Goal: Transaction & Acquisition: Purchase product/service

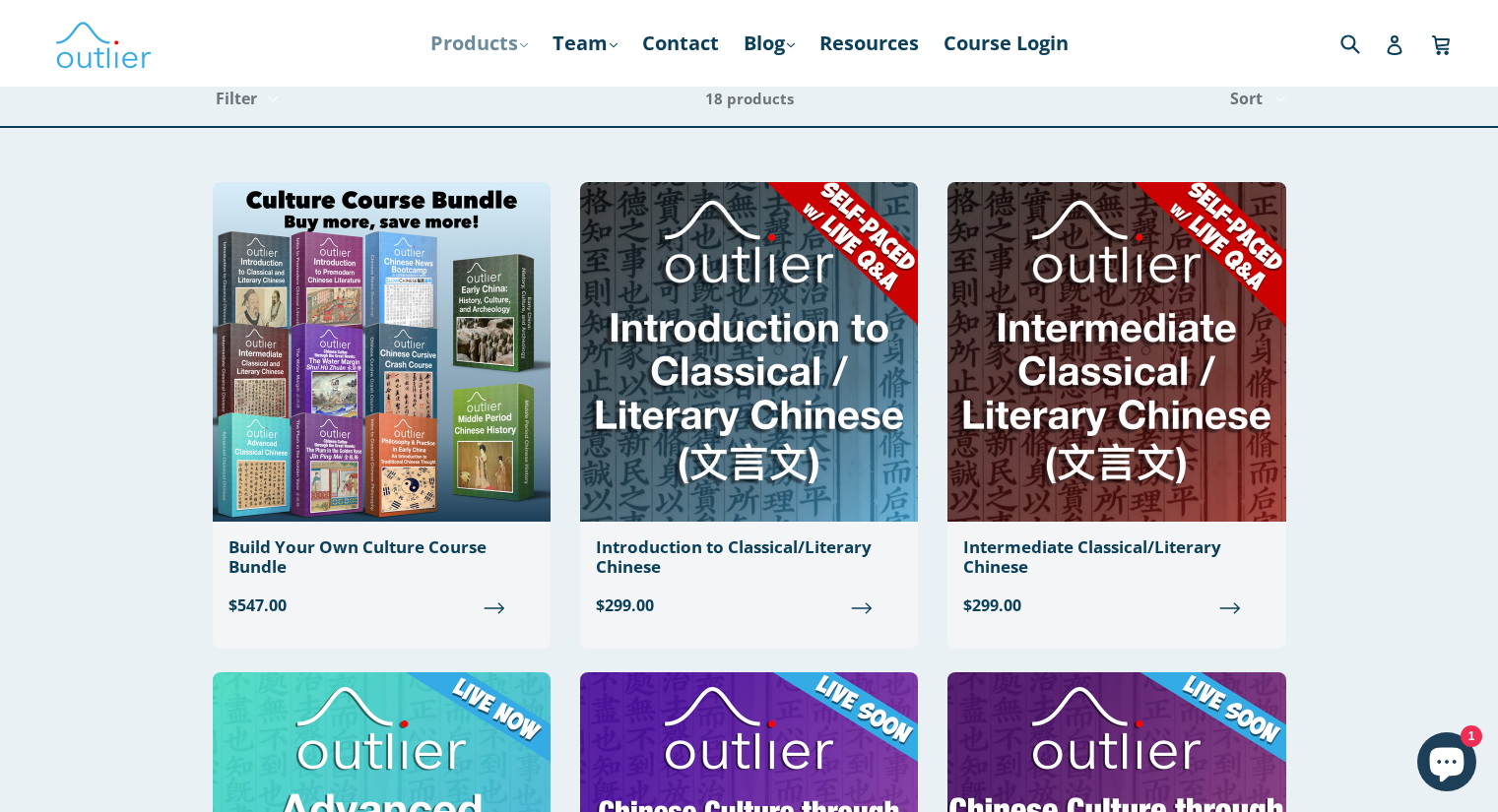
click at [482, 39] on link "Products .cls-1{fill:#231f20} expand" at bounding box center [479, 43] width 118 height 36
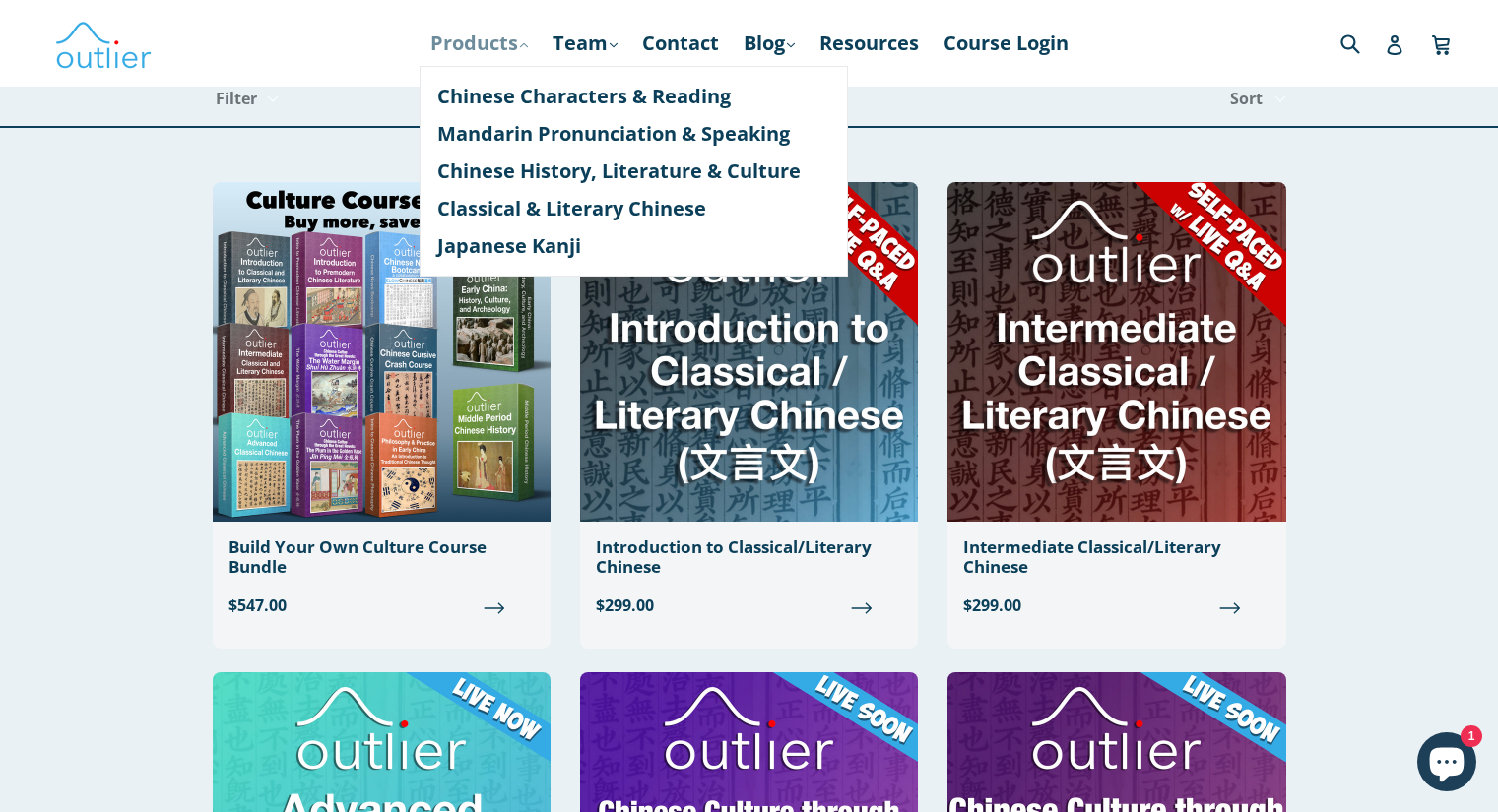
click at [481, 39] on link "Products .cls-1{fill:#231f20} expand" at bounding box center [479, 43] width 118 height 36
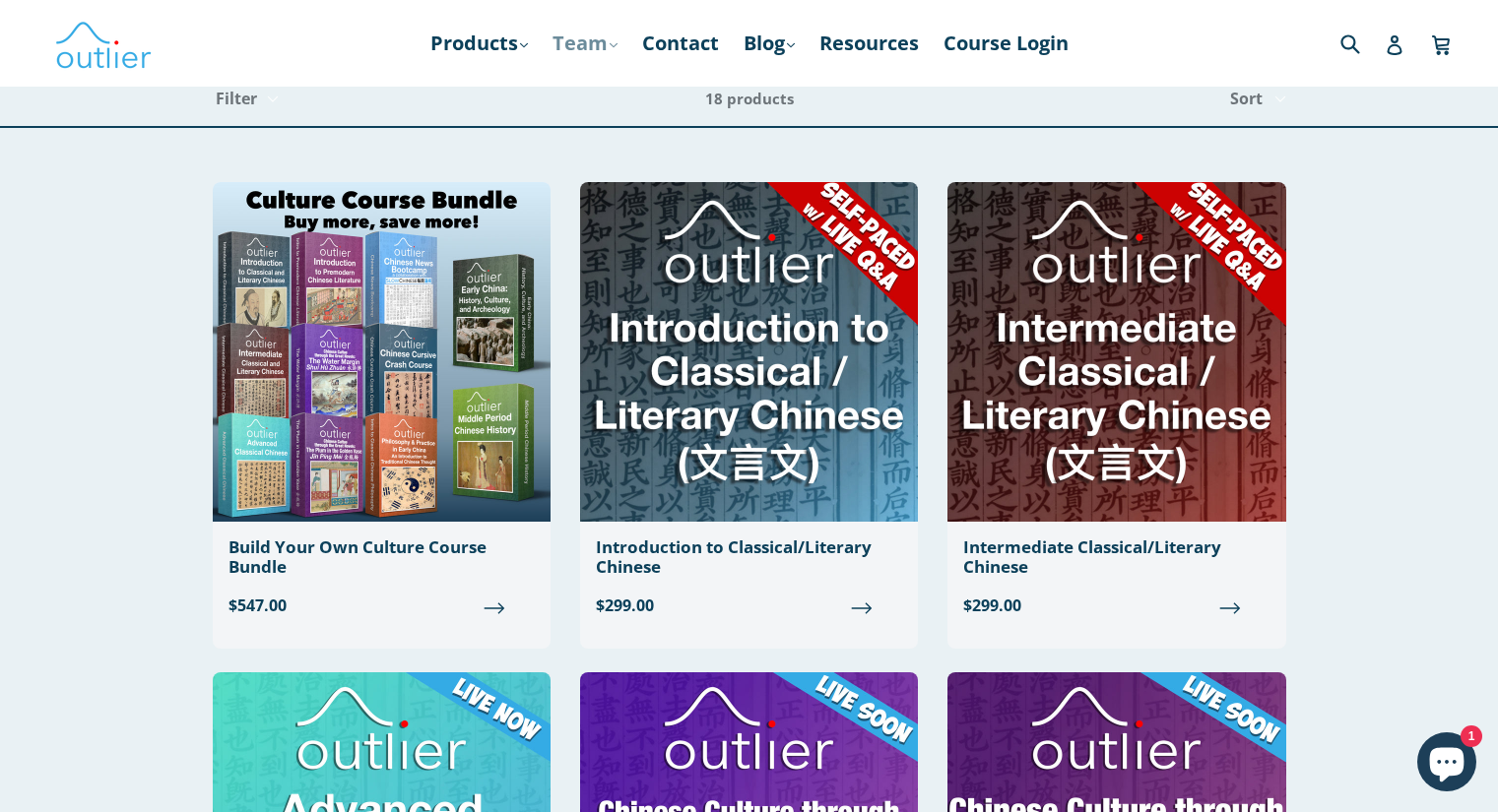
click at [578, 51] on link "Team .cls-1{fill:#231f20} expand" at bounding box center [585, 43] width 85 height 36
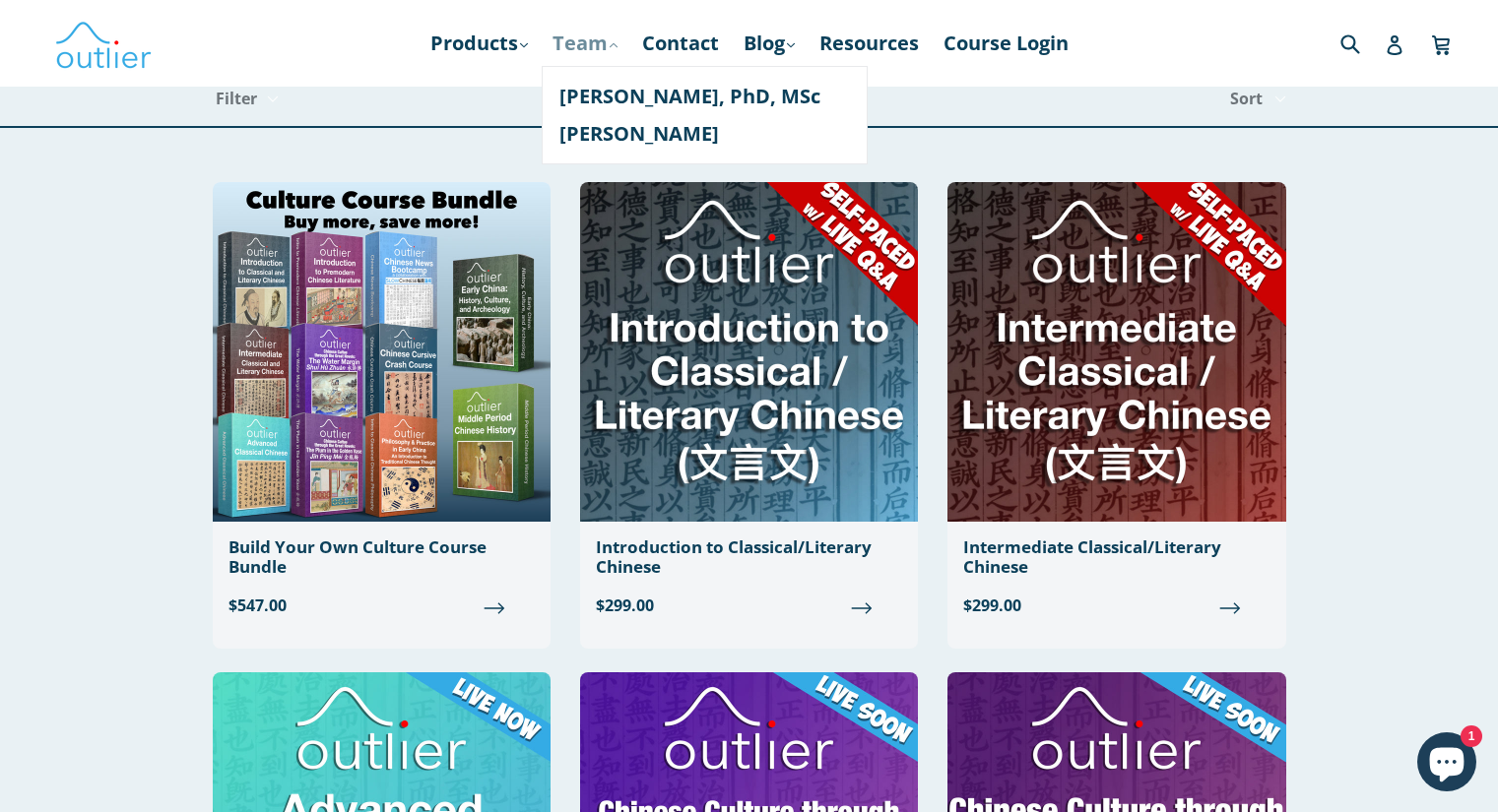
click at [571, 52] on link "Team .cls-1{fill:#231f20} expand" at bounding box center [585, 43] width 85 height 36
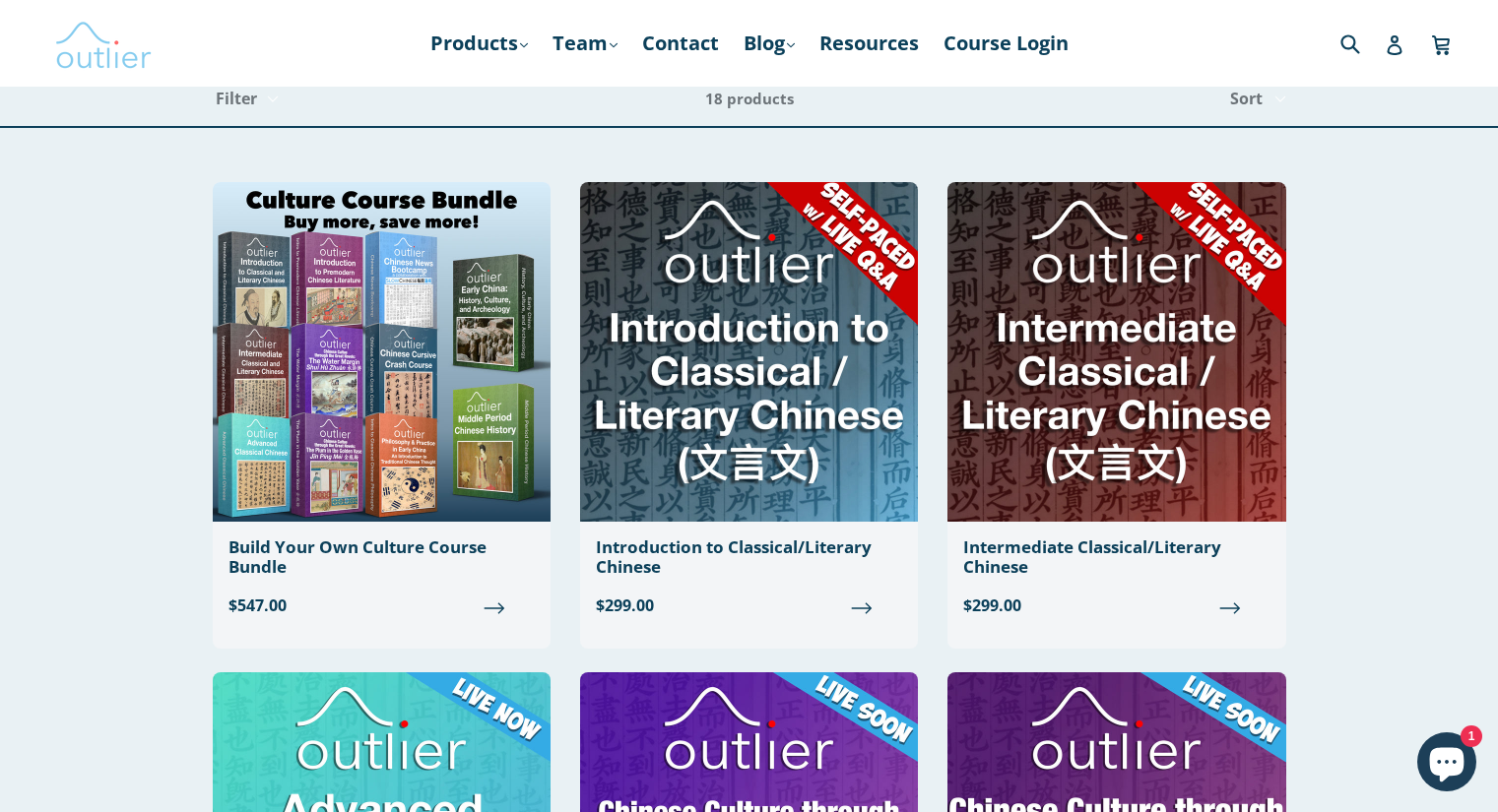
click at [114, 37] on img at bounding box center [104, 43] width 99 height 57
click at [458, 40] on link "Products .cls-1{fill:#231f20} expand" at bounding box center [479, 43] width 118 height 36
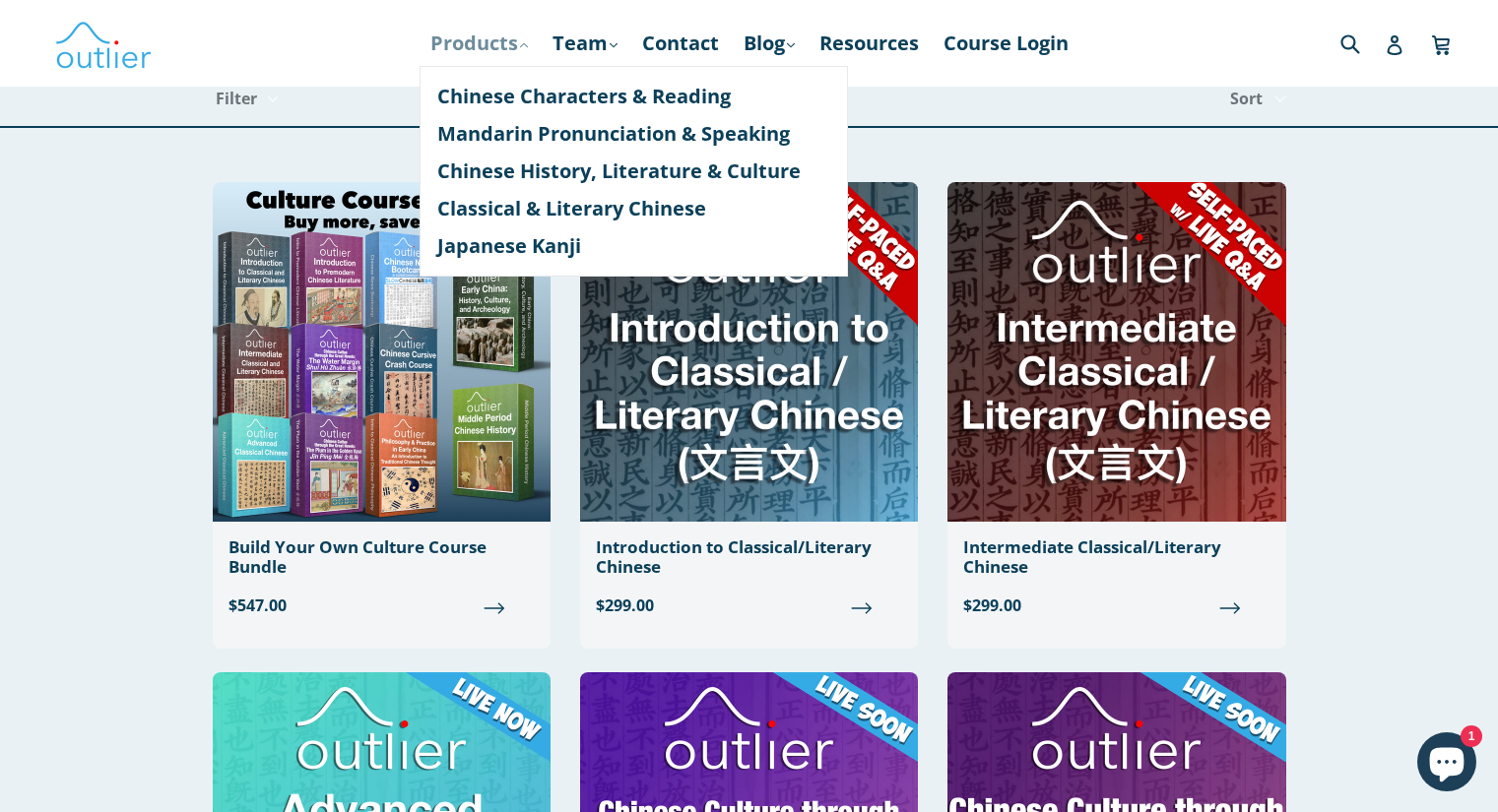
click at [458, 40] on link "Products .cls-1{fill:#231f20} expand" at bounding box center [479, 43] width 118 height 36
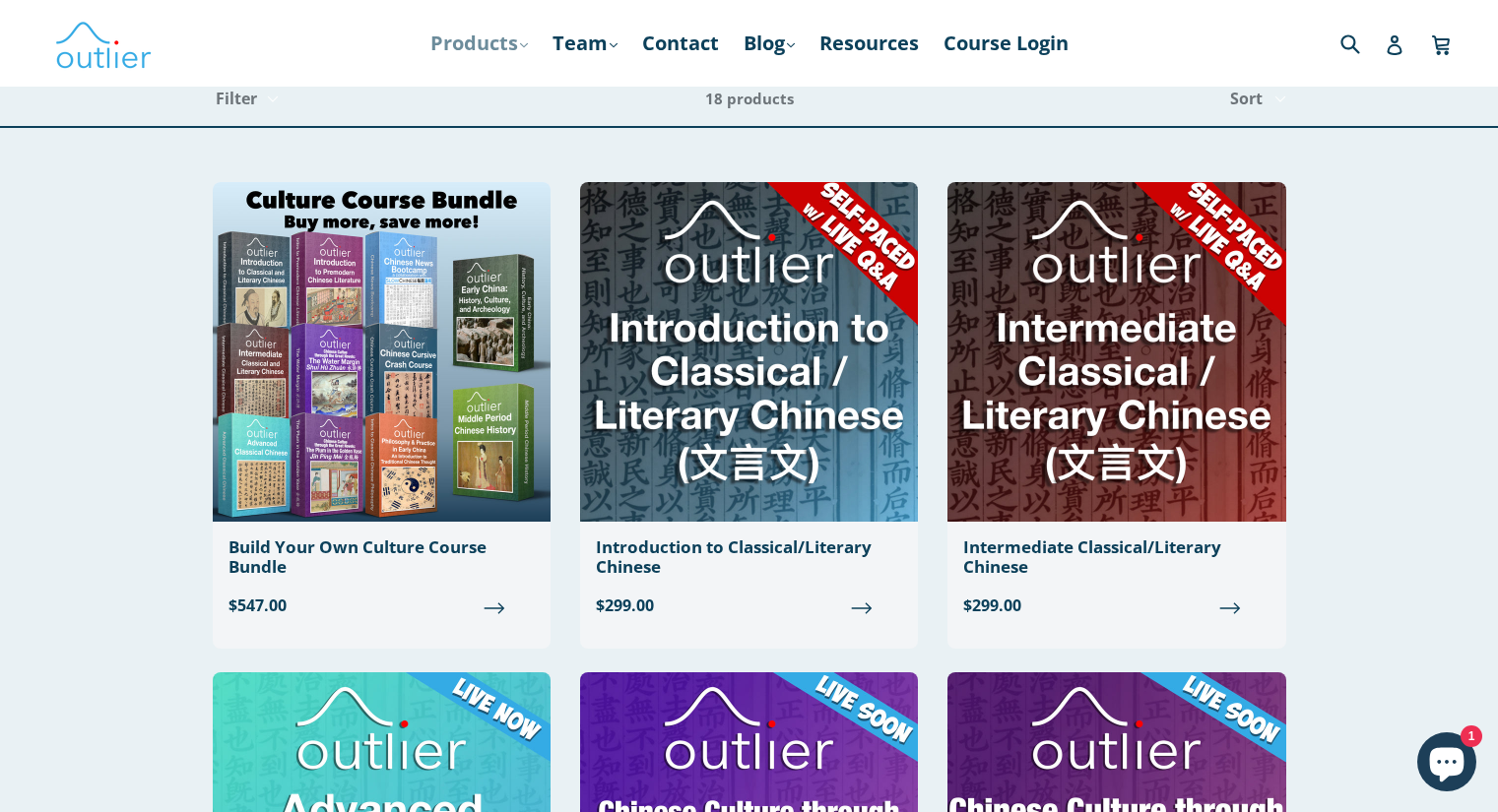
click at [458, 38] on link "Products .cls-1{fill:#231f20} expand" at bounding box center [479, 43] width 118 height 36
click at [463, 39] on link "Products .cls-1{fill:#231f20} expand" at bounding box center [479, 43] width 118 height 36
click at [466, 42] on link "Products .cls-1{fill:#231f20} expand" at bounding box center [479, 43] width 118 height 36
click at [481, 49] on link "Products .cls-1{fill:#231f20} expand" at bounding box center [479, 43] width 118 height 36
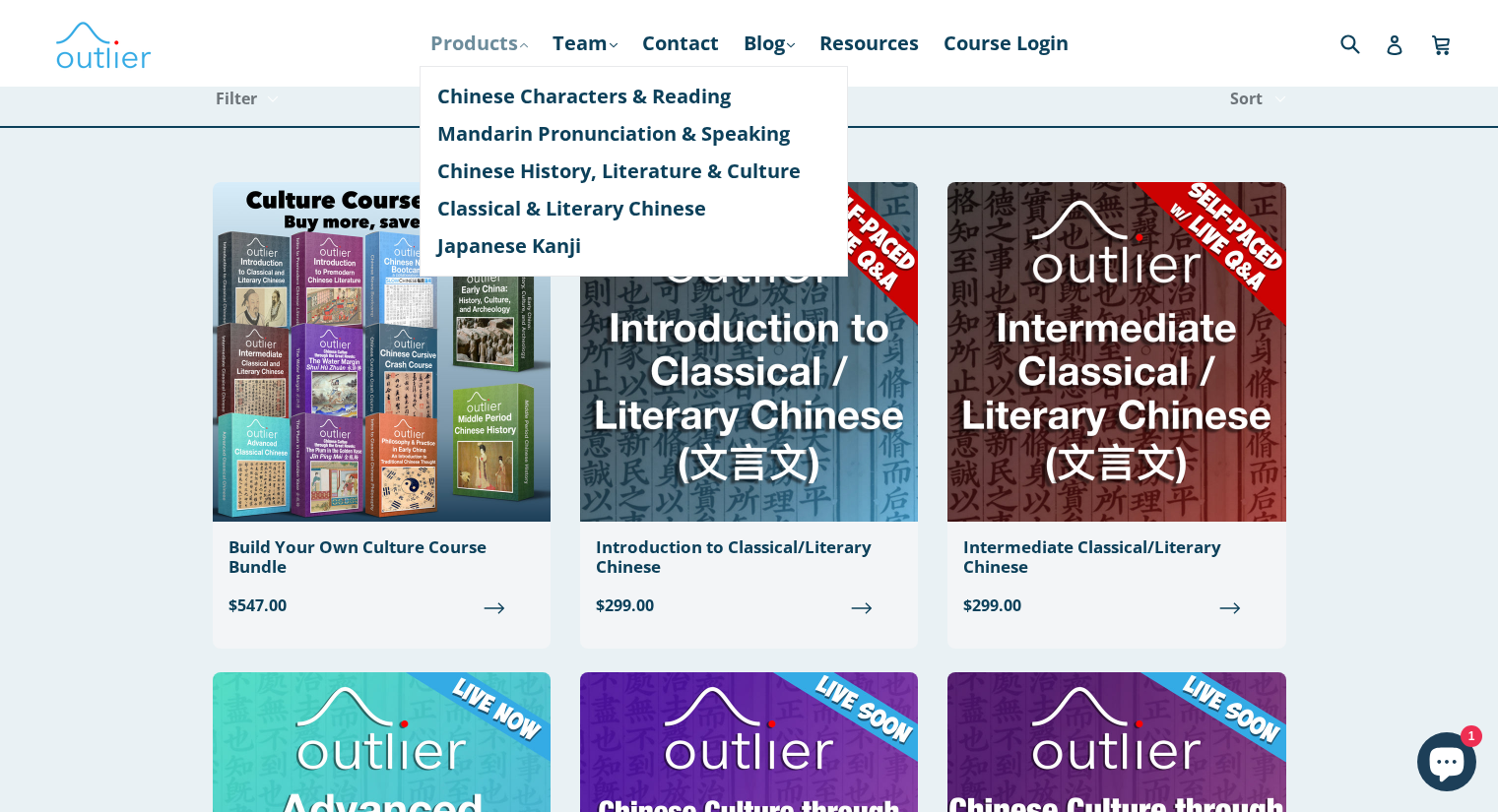
click at [481, 49] on link "Products .cls-1{fill:#231f20} expand" at bounding box center [479, 43] width 118 height 36
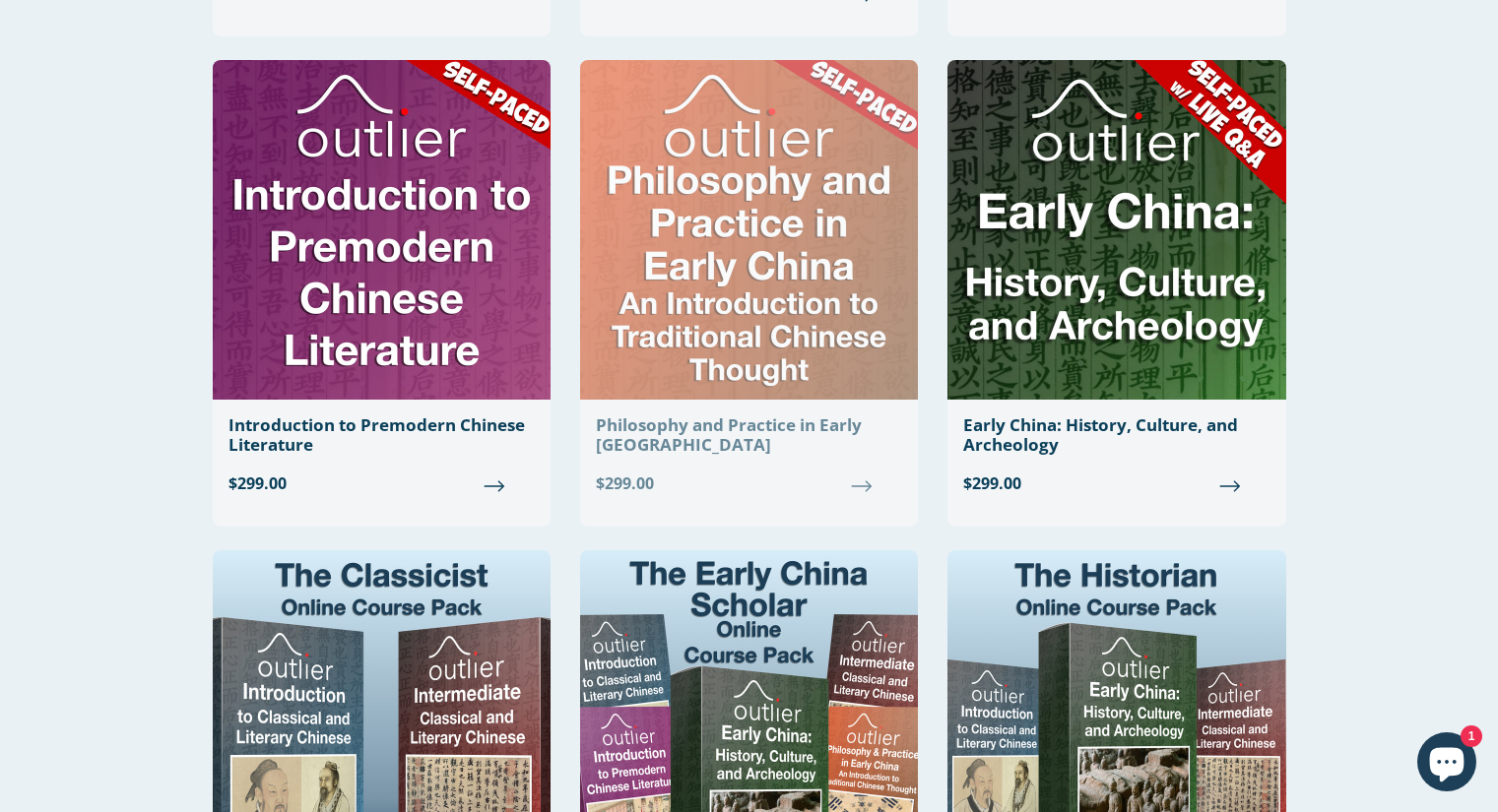
scroll to position [1083, 0]
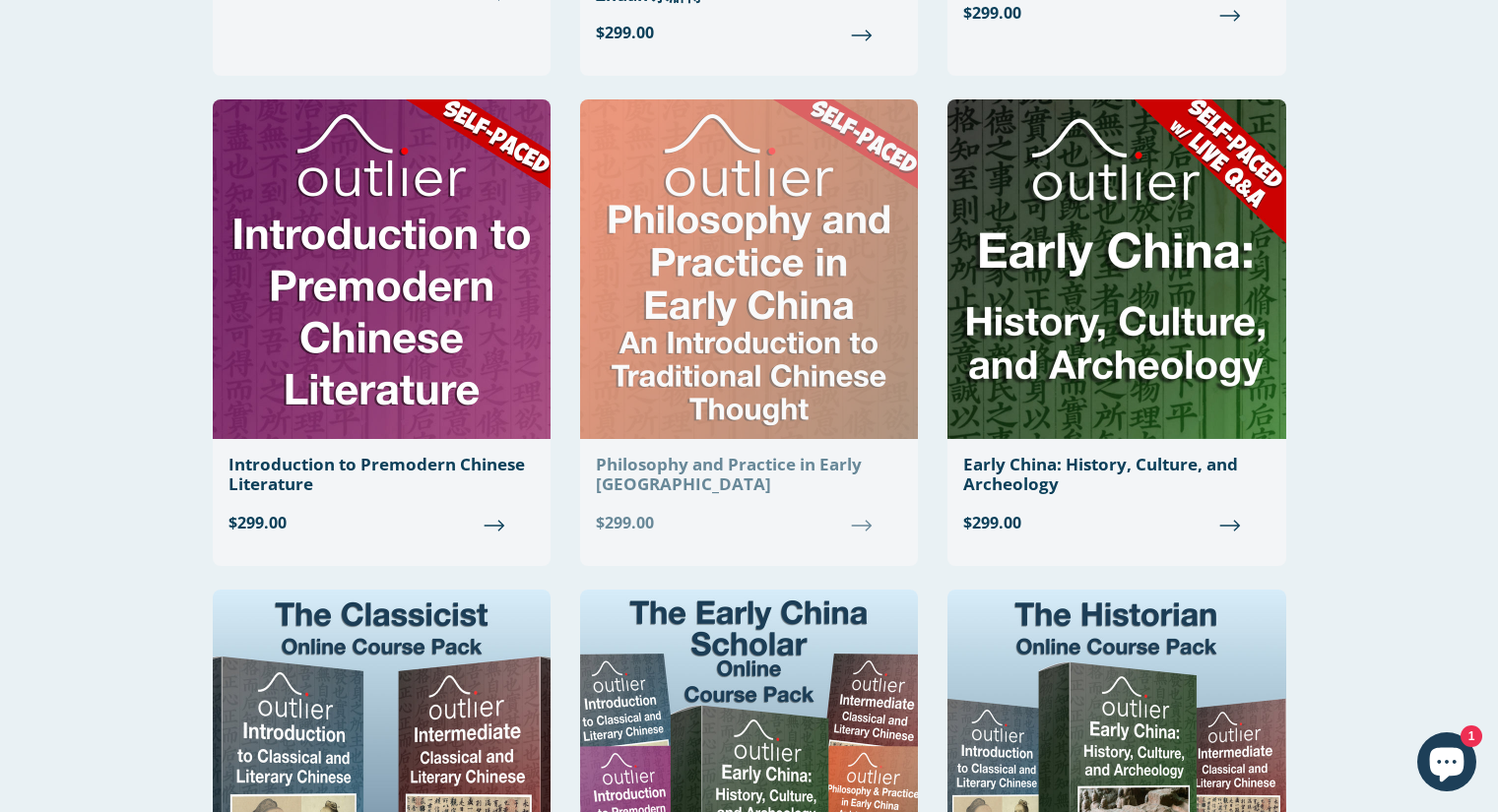
click at [766, 293] on img at bounding box center [749, 270] width 338 height 340
